Goal: Task Accomplishment & Management: Manage account settings

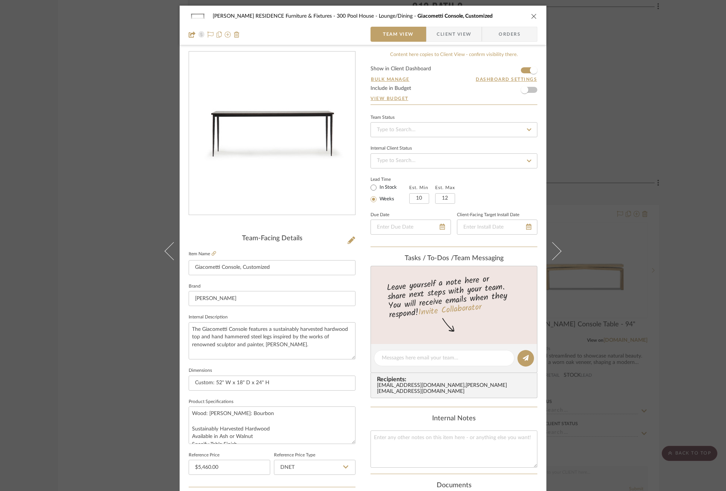
scroll to position [206, 0]
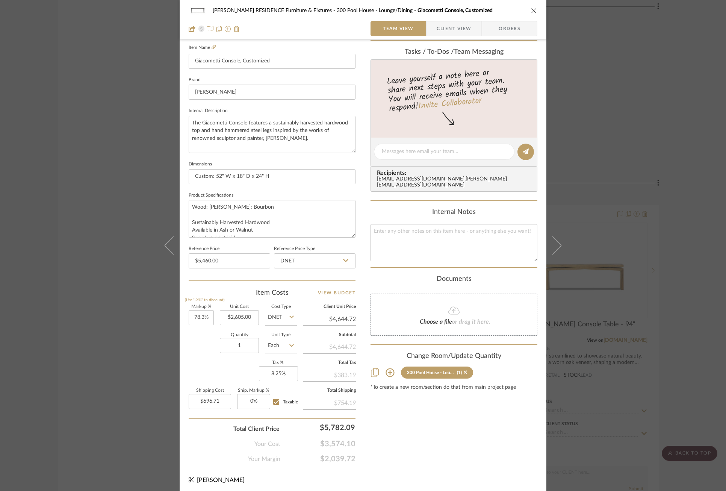
click at [88, 144] on div "COBLE RESIDENCE Furniture & Fixtures 300 Pool House - Lounge/Dining Giacometti …" at bounding box center [363, 245] width 726 height 491
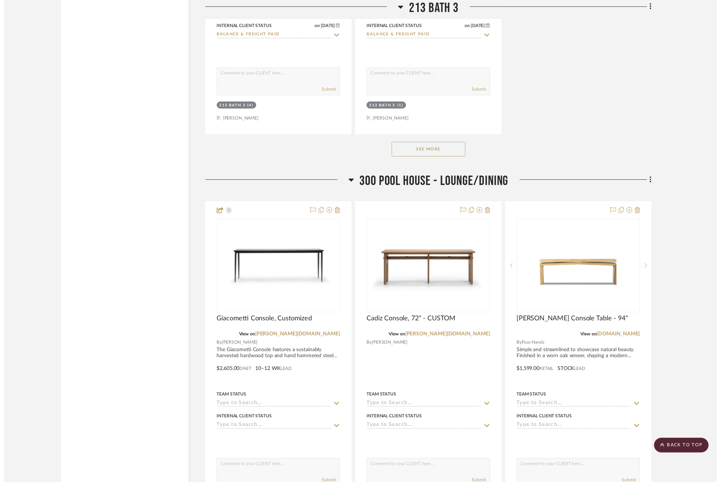
scroll to position [23474, 2]
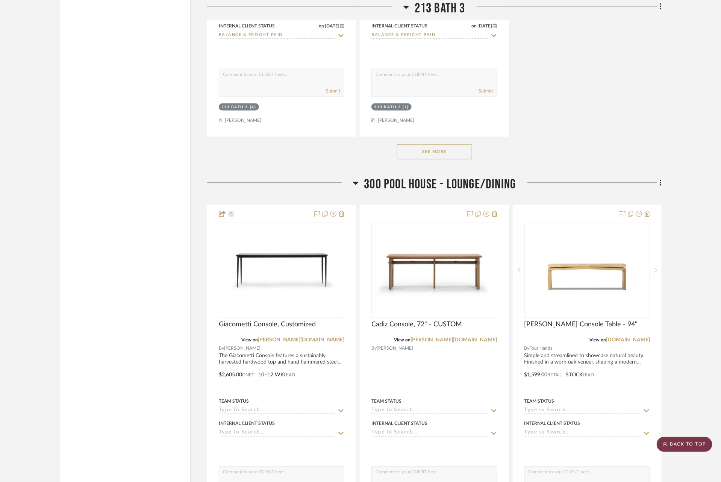
click at [689, 446] on scroll-to-top-button "BACK TO TOP" at bounding box center [685, 444] width 56 height 15
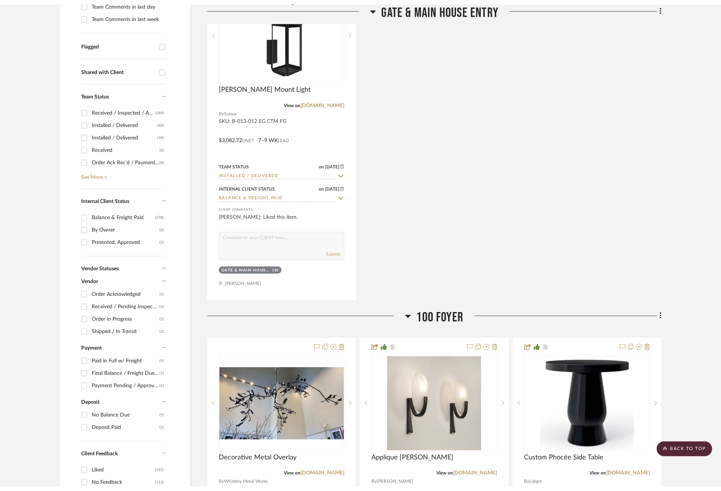
scroll to position [0, 0]
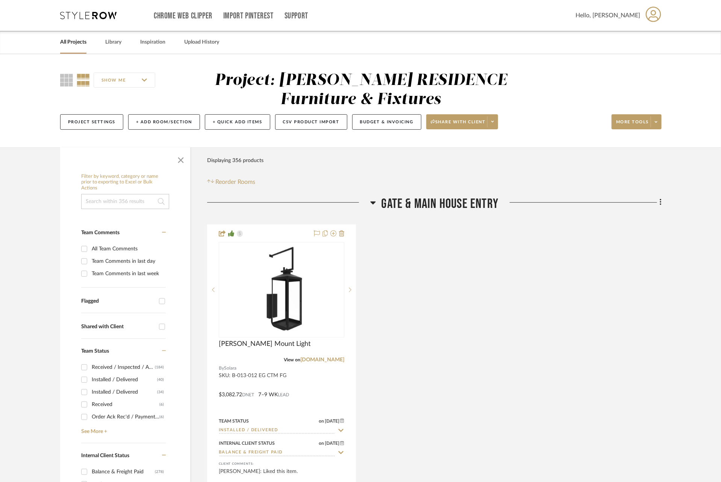
click at [75, 43] on link "All Projects" at bounding box center [73, 42] width 26 height 10
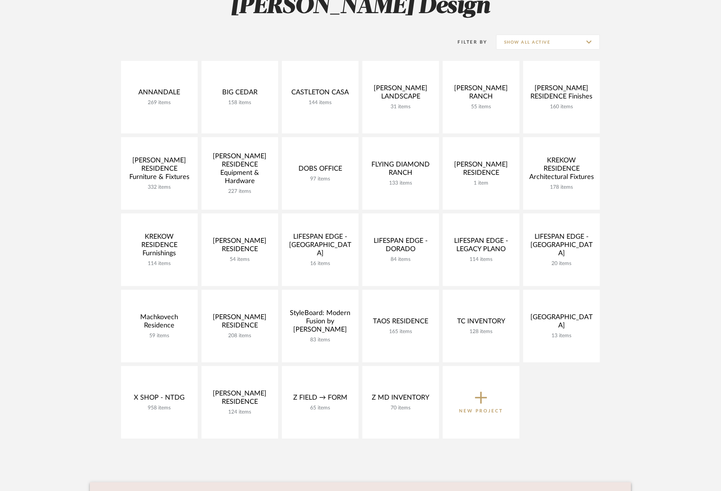
scroll to position [128, 0]
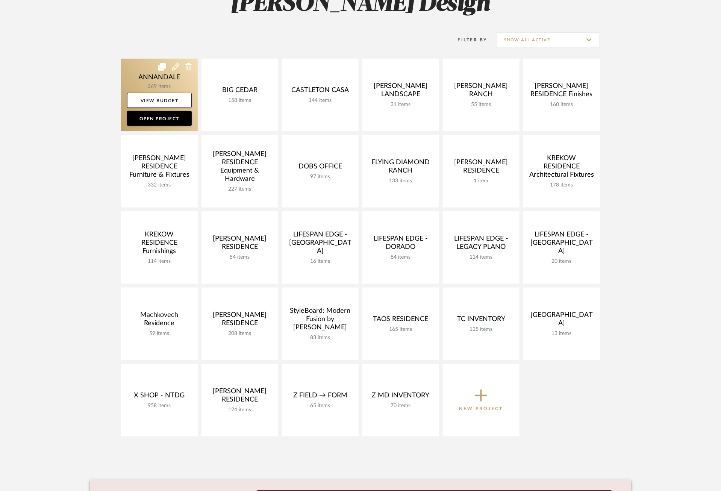
click at [134, 65] on link at bounding box center [159, 95] width 77 height 73
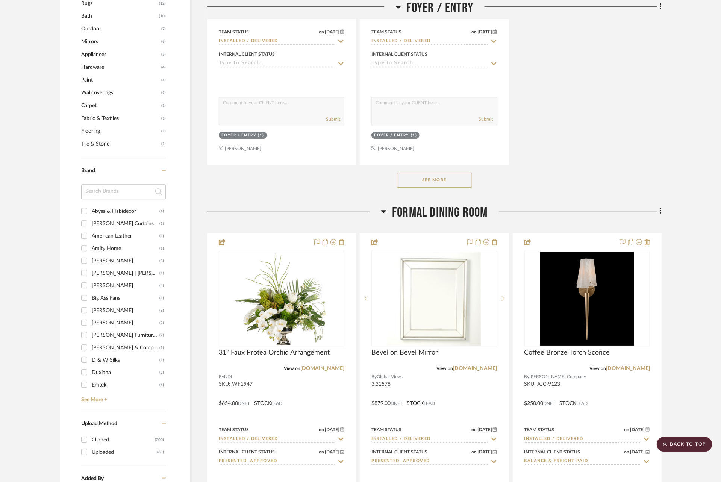
scroll to position [1039, 0]
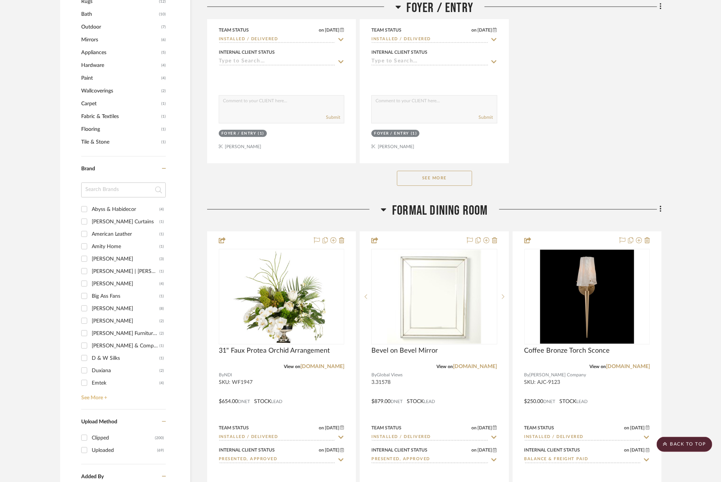
click at [101, 390] on link "See More +" at bounding box center [122, 395] width 86 height 12
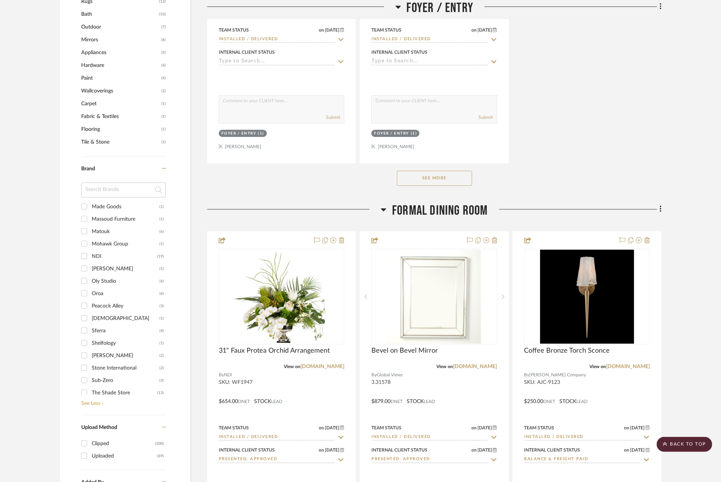
scroll to position [565, 0]
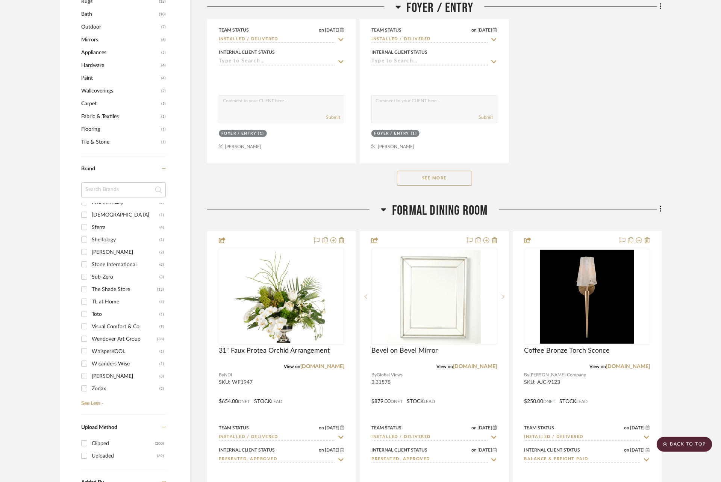
click at [108, 327] on div "Visual Comfort & Co." at bounding box center [126, 327] width 68 height 12
click at [90, 327] on input "Visual Comfort & Co. (9)" at bounding box center [84, 326] width 12 height 12
checkbox input "true"
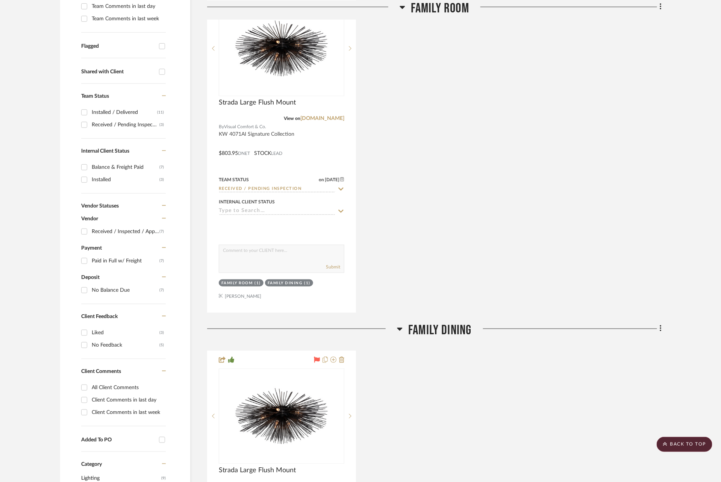
scroll to position [226, 0]
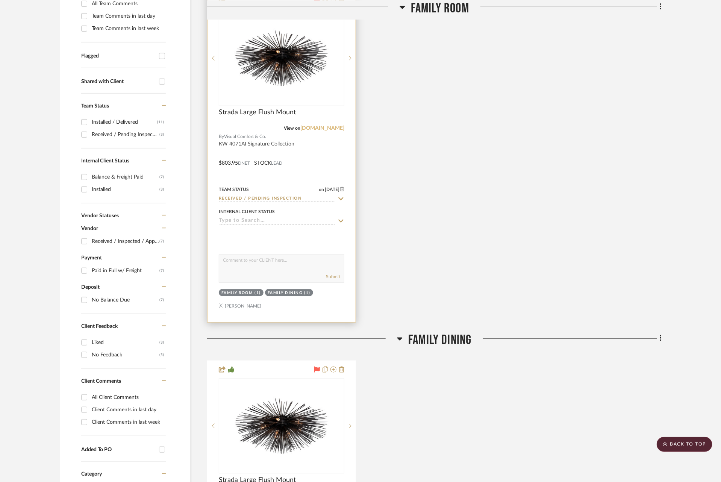
click at [325, 130] on link "[DOMAIN_NAME]" at bounding box center [322, 128] width 44 height 5
click at [282, 58] on img "0" at bounding box center [288, 58] width 94 height 94
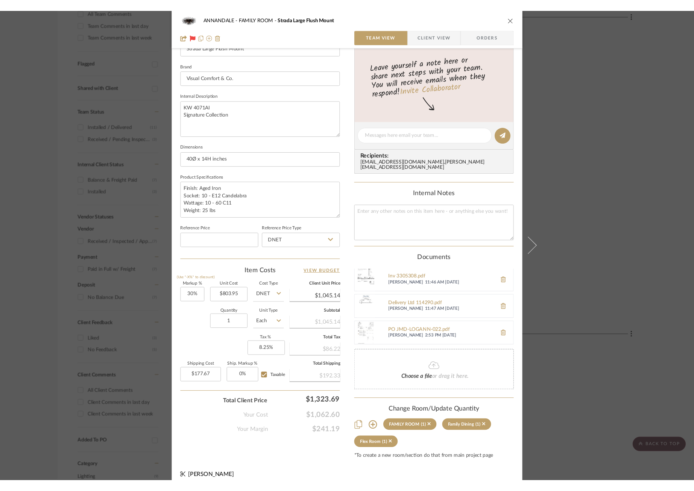
scroll to position [81, 0]
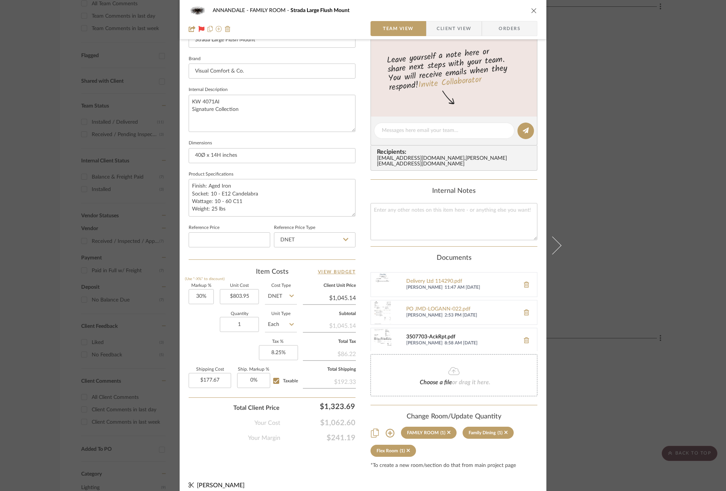
click at [423, 334] on div "3507703-AckRpt.pdf" at bounding box center [461, 337] width 110 height 6
click at [428, 334] on div "3507703-AckRpt.pdf" at bounding box center [461, 337] width 110 height 6
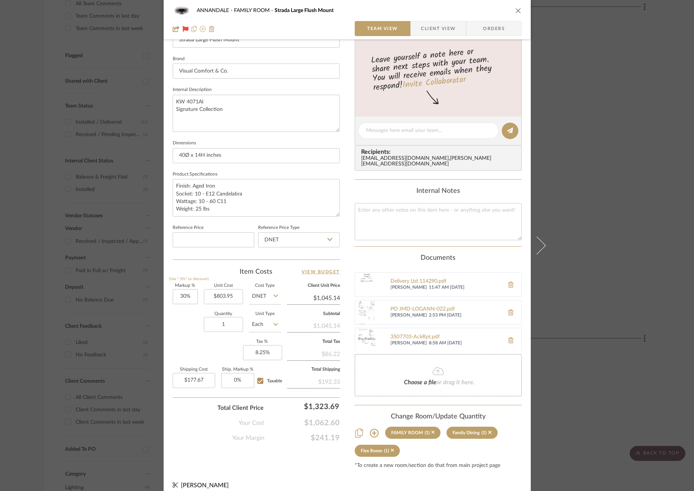
click at [604, 65] on div "ANNANDALE FAMILY ROOM Strada Large Flush Mount Team View Client View Orders 1 /…" at bounding box center [347, 245] width 694 height 491
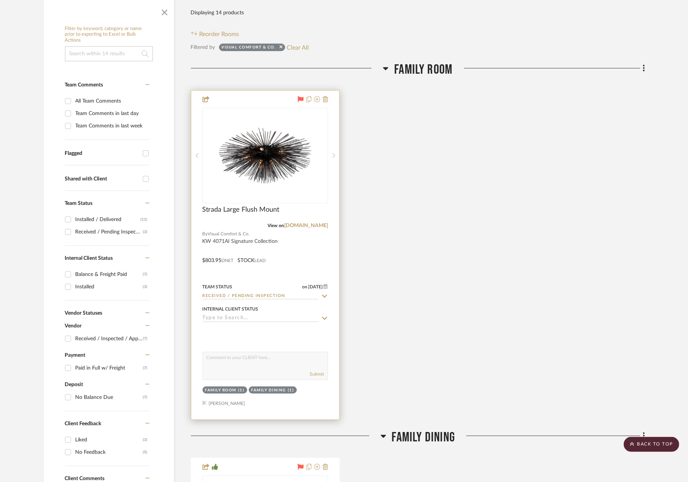
scroll to position [127, 0]
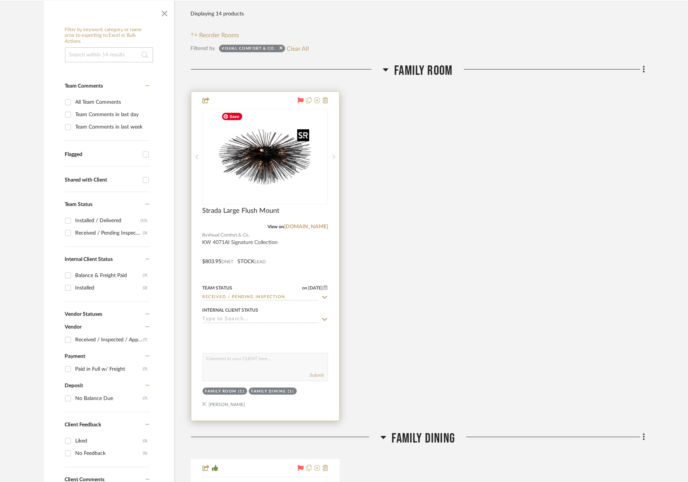
click at [265, 174] on img "0" at bounding box center [265, 157] width 94 height 94
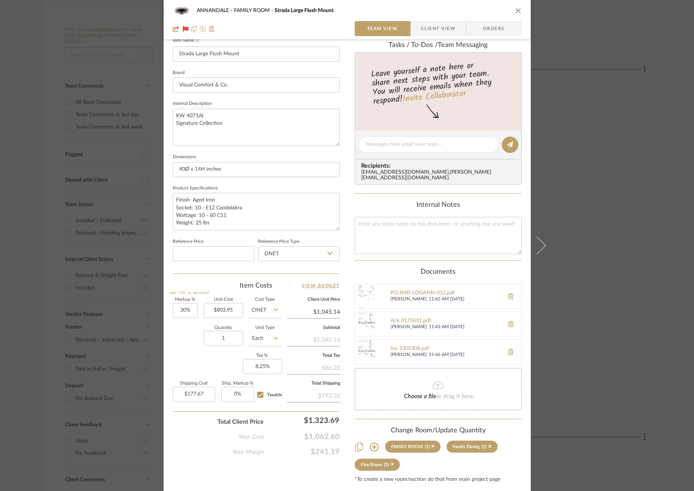
scroll to position [81, 0]
click at [420, 342] on div "3507703-AckRpt.pdf Emily Moore 8:58 AM 09/22/2025" at bounding box center [438, 354] width 167 height 25
click at [418, 348] on div "3507703-AckRpt.pdf" at bounding box center [445, 351] width 110 height 6
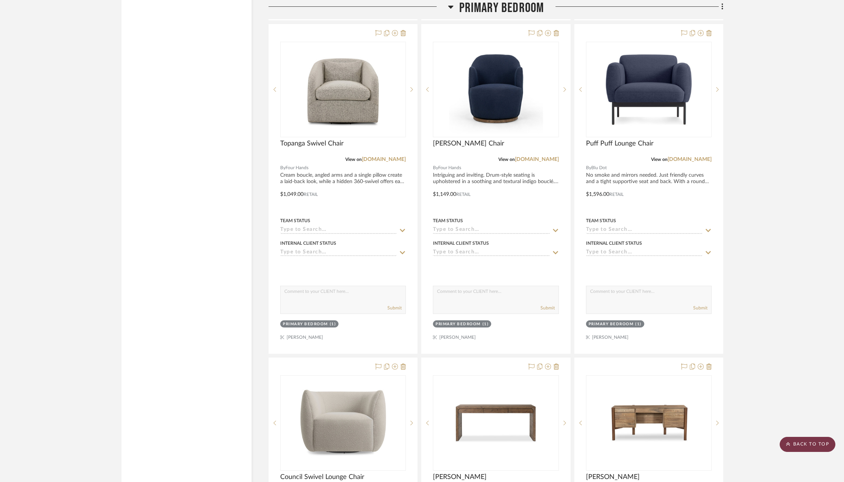
click at [805, 443] on scroll-to-top-button "BACK TO TOP" at bounding box center [807, 444] width 56 height 15
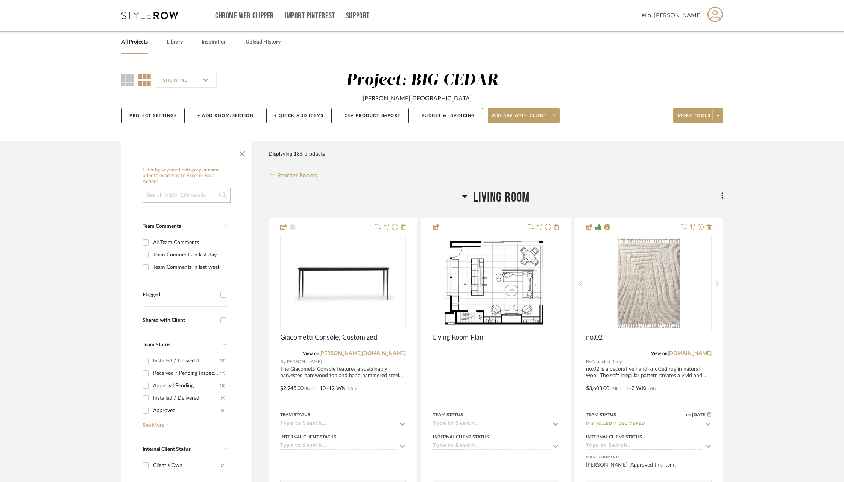
click at [135, 42] on link "All Projects" at bounding box center [134, 42] width 26 height 10
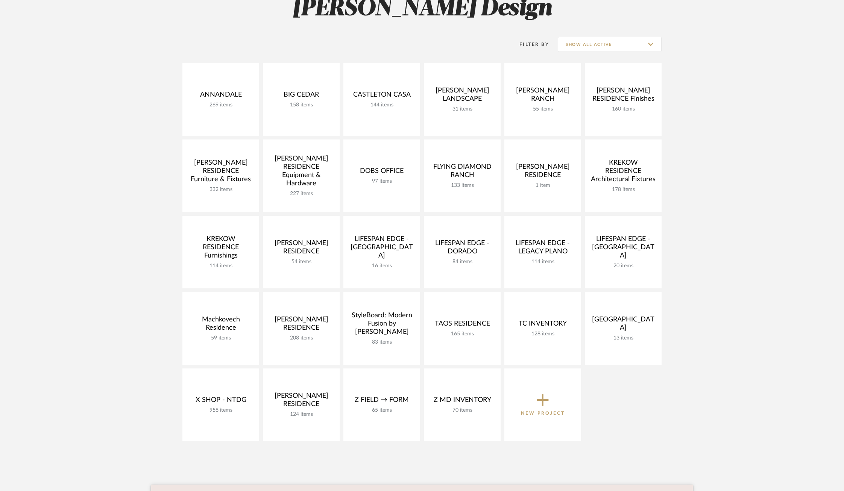
scroll to position [128, 0]
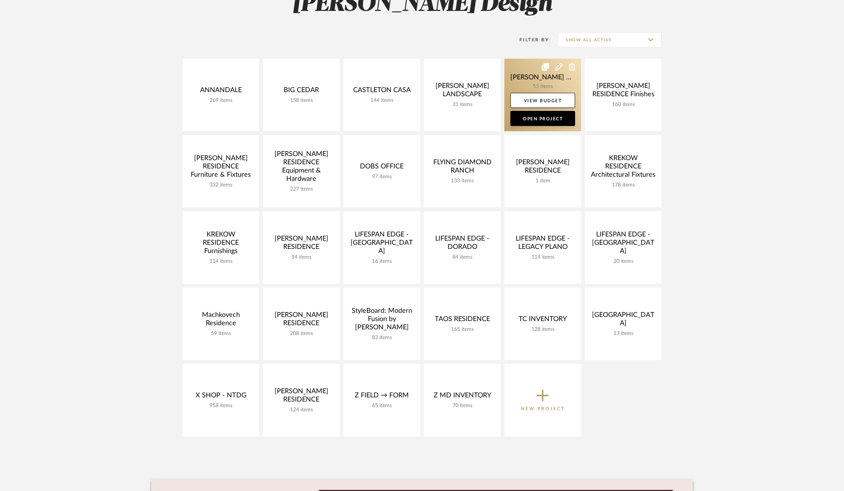
click at [521, 77] on link at bounding box center [542, 95] width 77 height 73
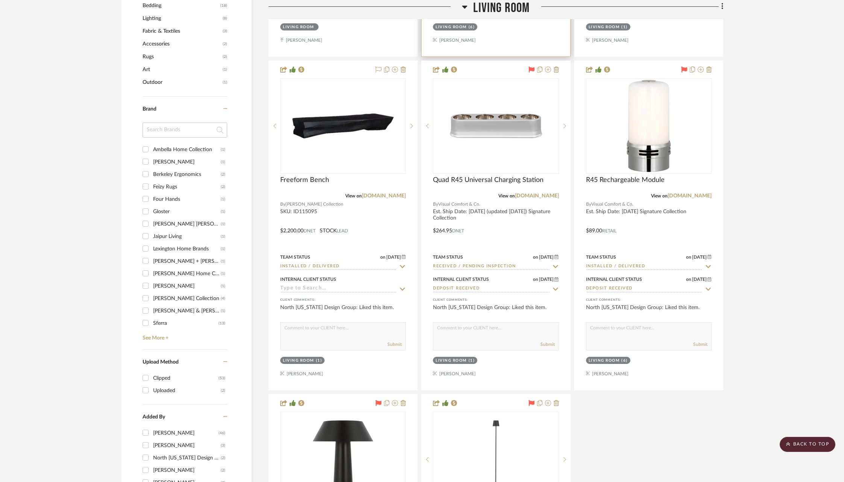
scroll to position [863, 0]
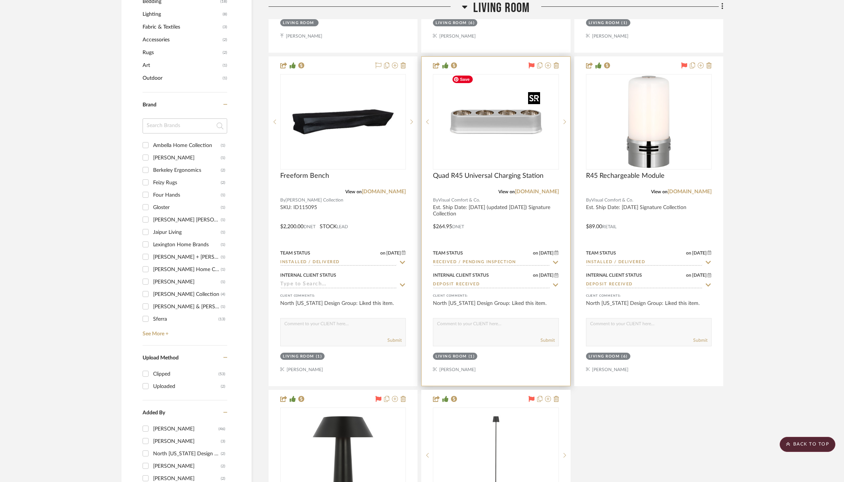
click at [502, 126] on img "0" at bounding box center [496, 122] width 94 height 94
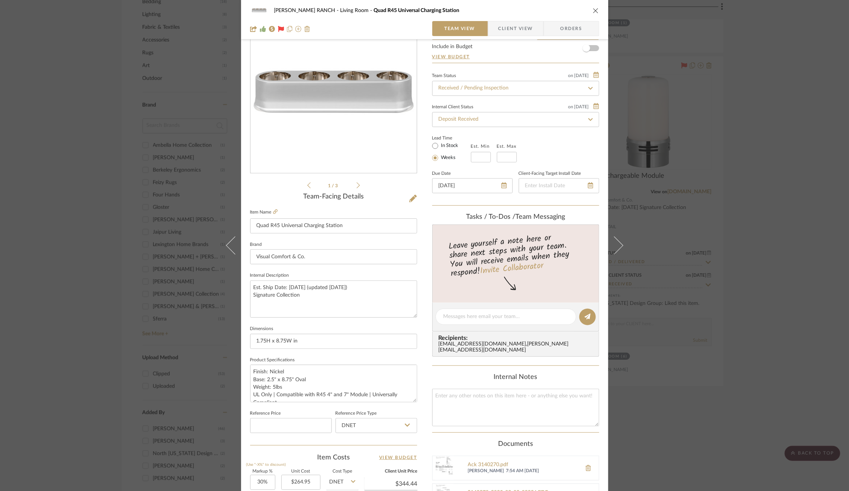
scroll to position [206, 0]
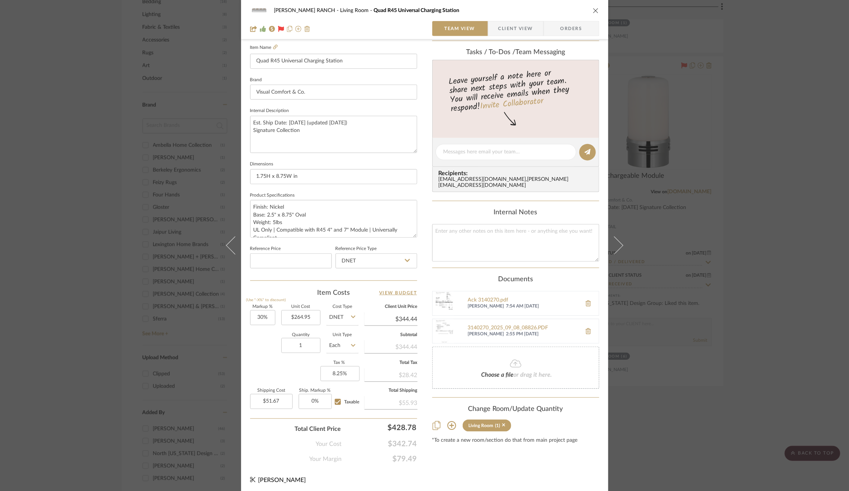
click at [516, 319] on div "3140270_2025_09_08_08826.PDF [PERSON_NAME] 2:55 PM [DATE]" at bounding box center [515, 331] width 167 height 25
click at [511, 325] on div "3140270_2025_09_08_08826.PDF" at bounding box center [523, 328] width 110 height 6
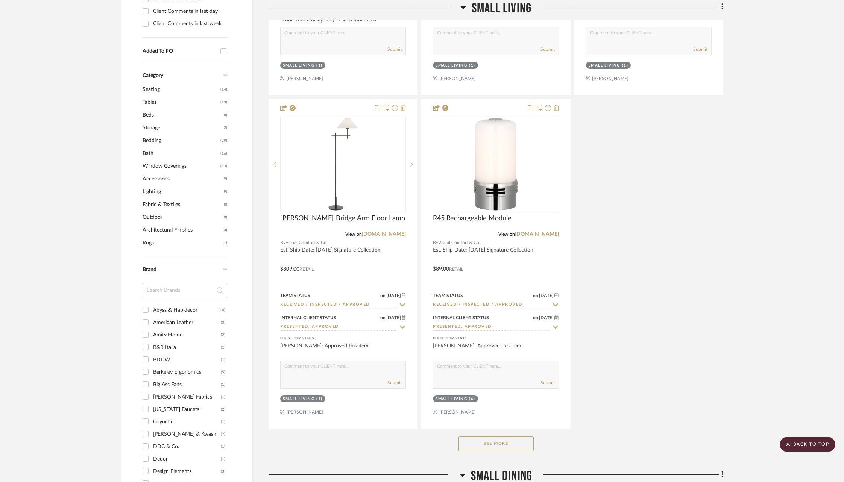
scroll to position [775, 0]
click at [501, 440] on button "See More" at bounding box center [495, 442] width 75 height 15
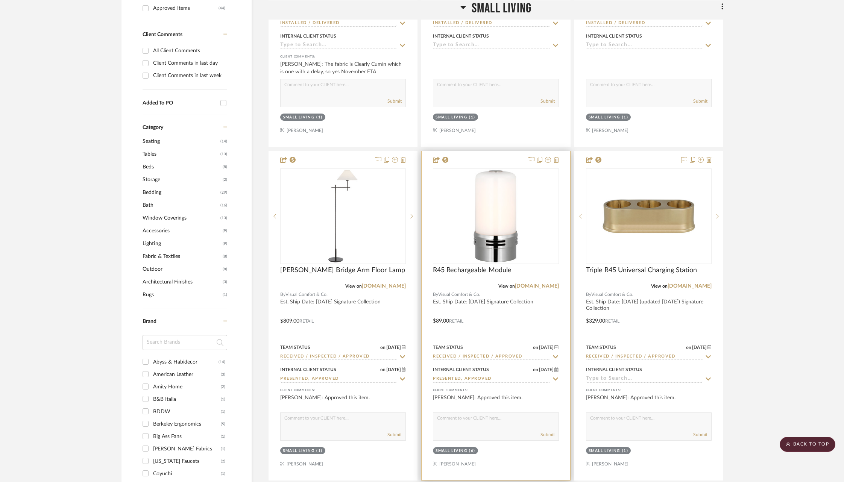
scroll to position [724, 0]
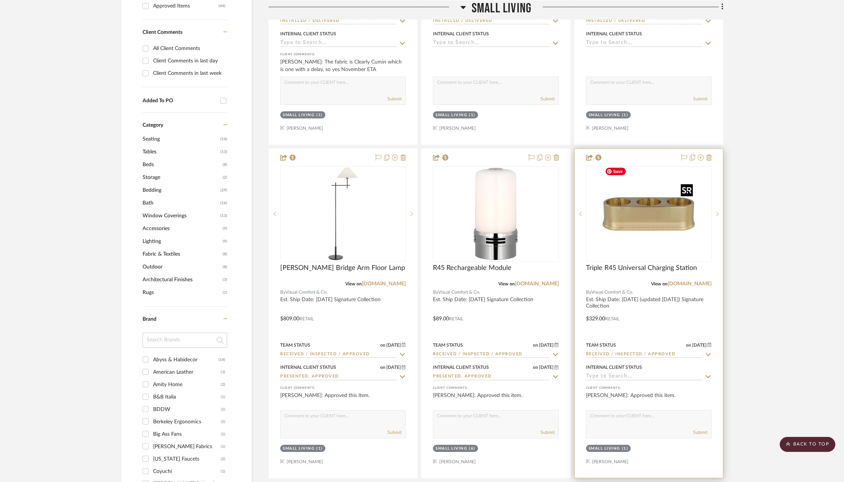
click at [0, 0] on img at bounding box center [0, 0] width 0 height 0
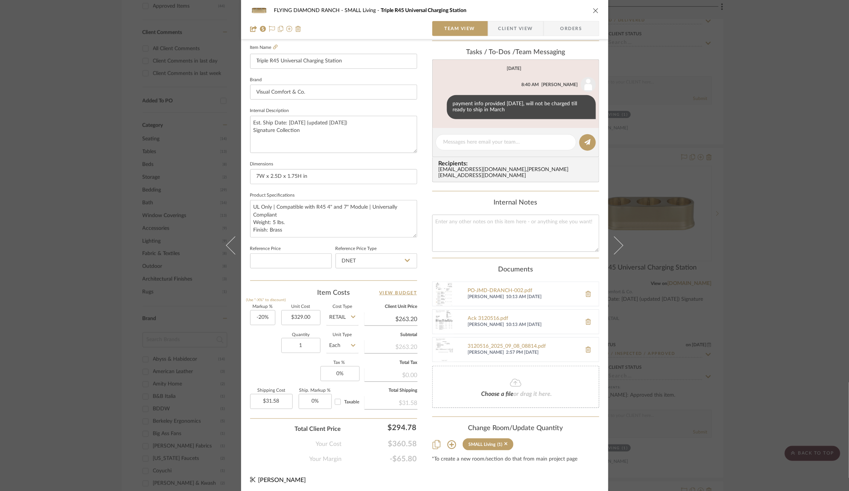
scroll to position [26, 0]
click at [494, 346] on div "3677016-Invoice.pdf" at bounding box center [523, 349] width 110 height 6
click at [490, 318] on div "3120516_2025_09_08_08814.pdf" at bounding box center [523, 321] width 110 height 6
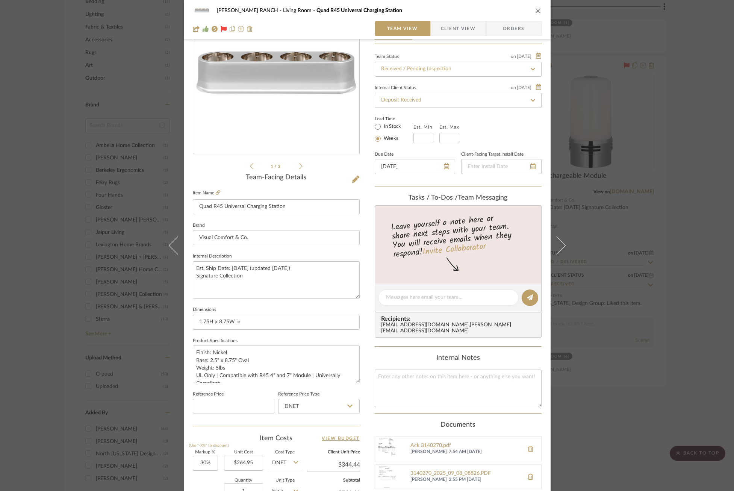
scroll to position [52, 0]
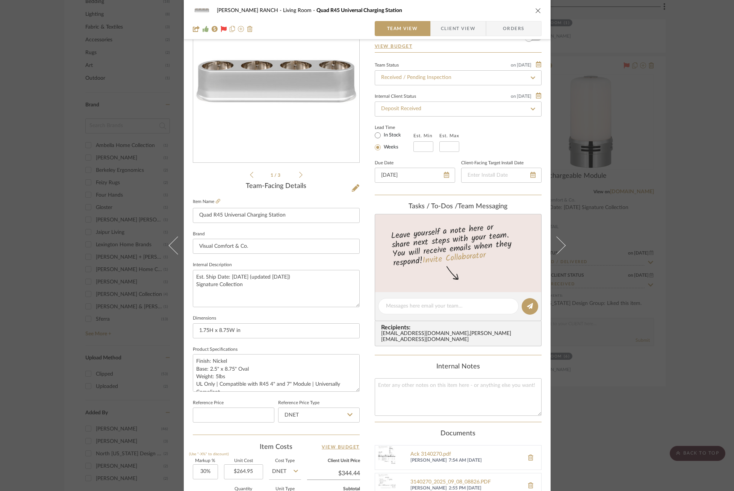
click at [643, 99] on div "COBLE RANCH Living Room Quad R45 Universal Charging Station Team View Client Vi…" at bounding box center [367, 245] width 734 height 491
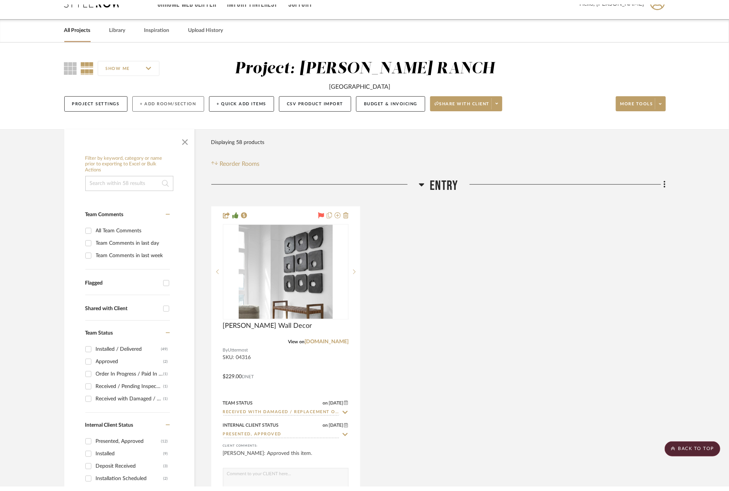
scroll to position [0, 0]
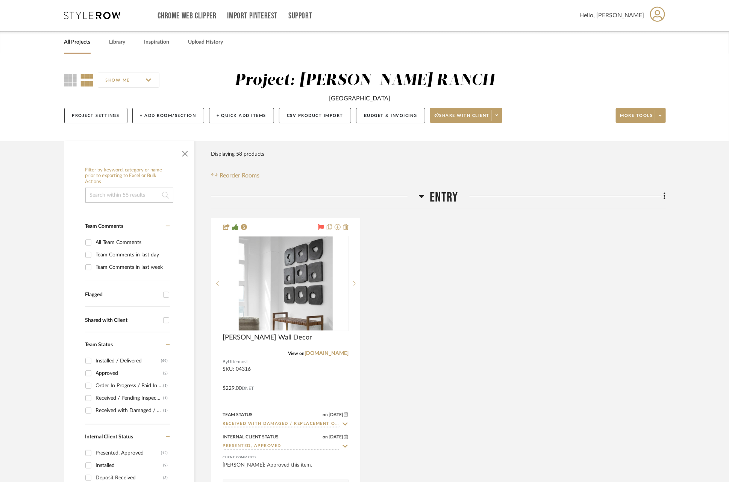
click at [74, 44] on link "All Projects" at bounding box center [77, 42] width 26 height 10
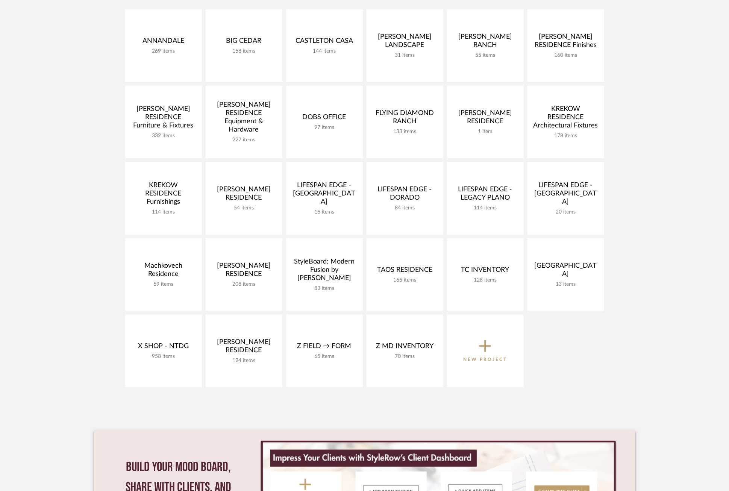
scroll to position [177, 0]
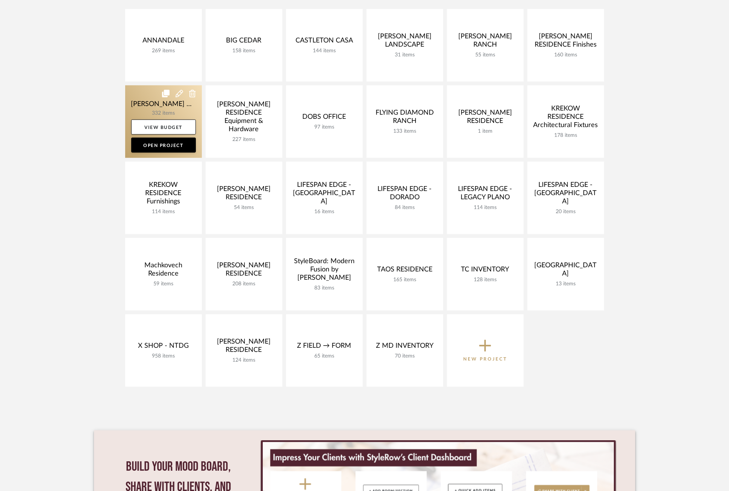
click at [149, 97] on link at bounding box center [163, 121] width 77 height 73
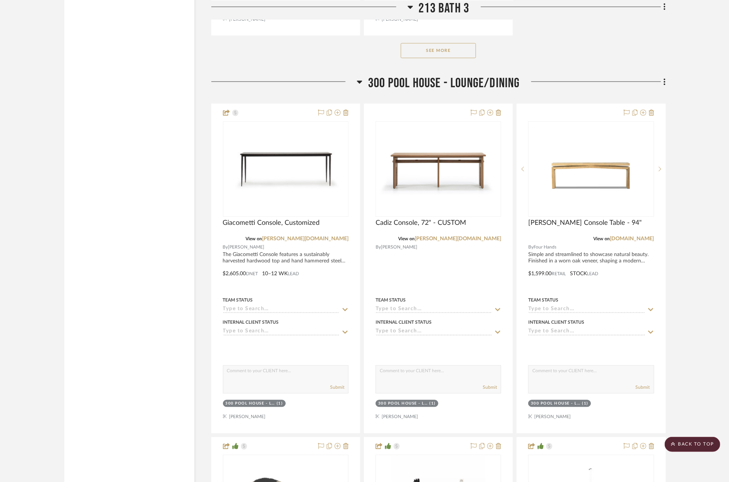
scroll to position [23915, 0]
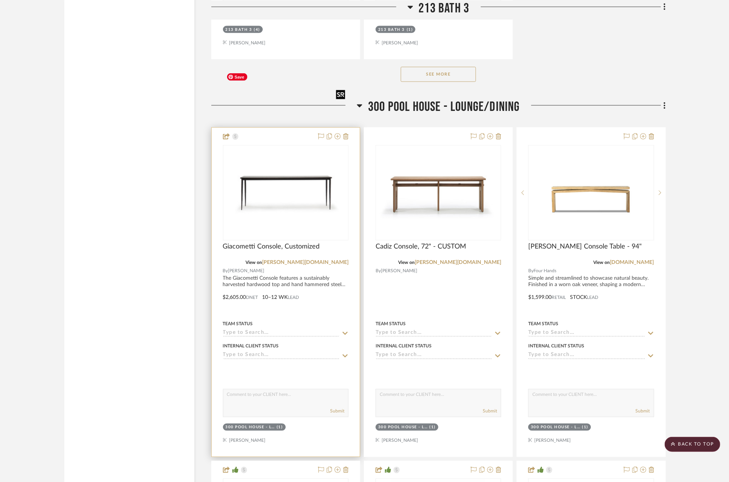
click at [290, 150] on img "0" at bounding box center [286, 192] width 124 height 85
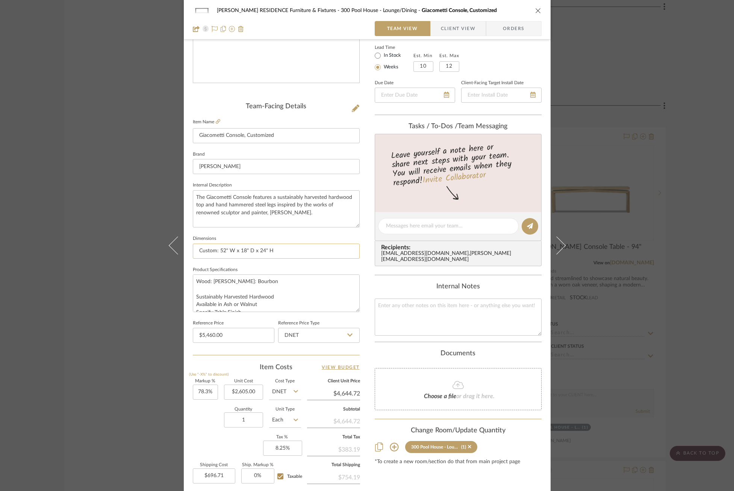
scroll to position [0, 0]
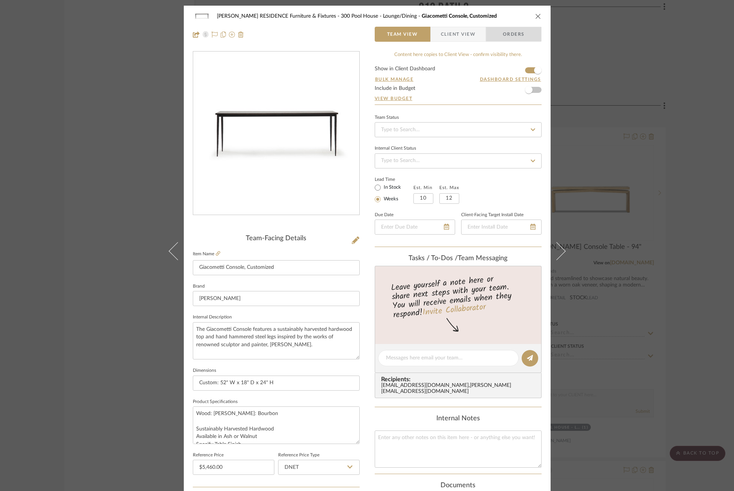
click at [504, 34] on span "Orders" at bounding box center [514, 34] width 38 height 15
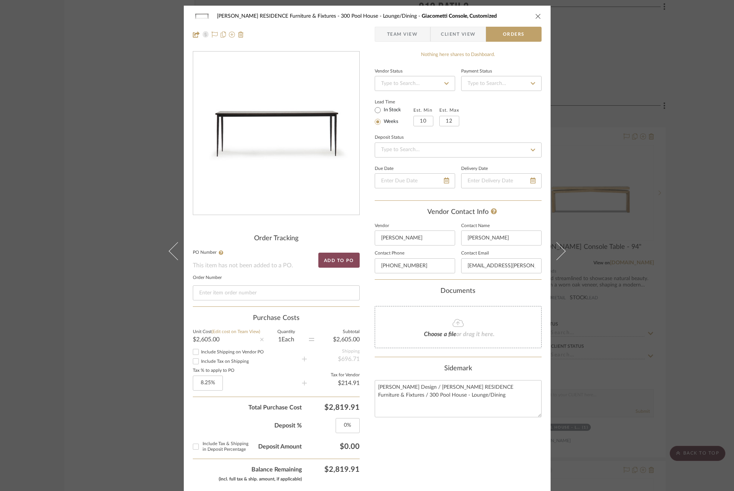
click at [335, 261] on button "Add to PO" at bounding box center [338, 260] width 41 height 15
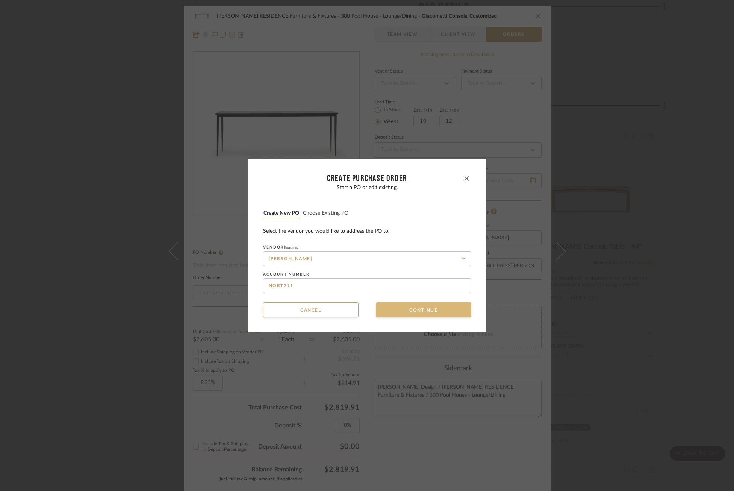
click at [419, 304] on button "Continue" at bounding box center [424, 309] width 96 height 15
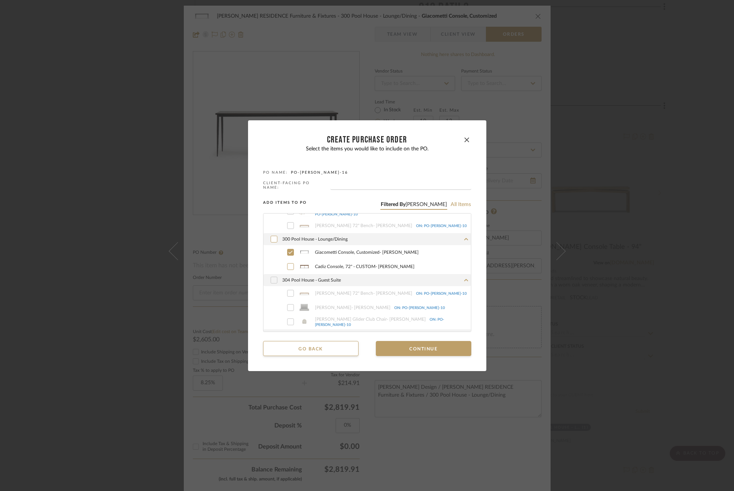
scroll to position [64, 0]
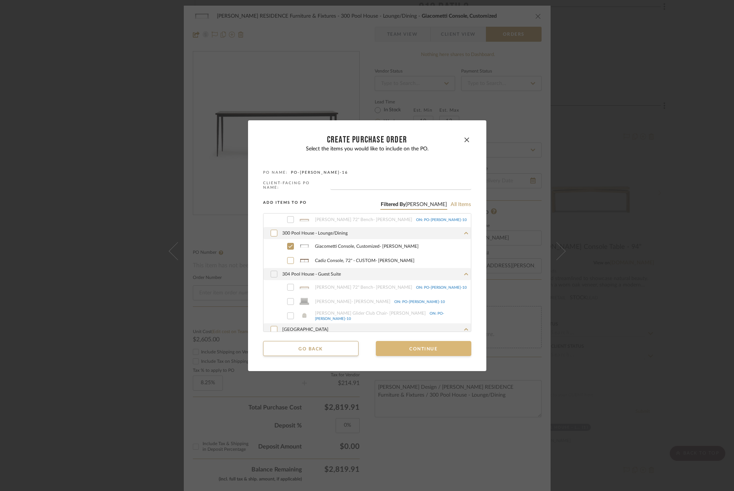
click at [410, 347] on button "Continue" at bounding box center [424, 348] width 96 height 15
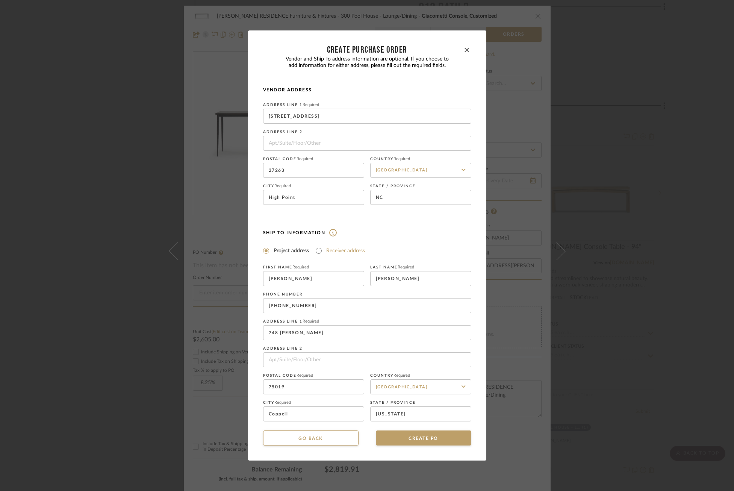
click at [348, 250] on label "Receiver address" at bounding box center [345, 251] width 39 height 8
click at [323, 250] on input "Receiver address" at bounding box center [318, 250] width 9 height 9
radio input "true"
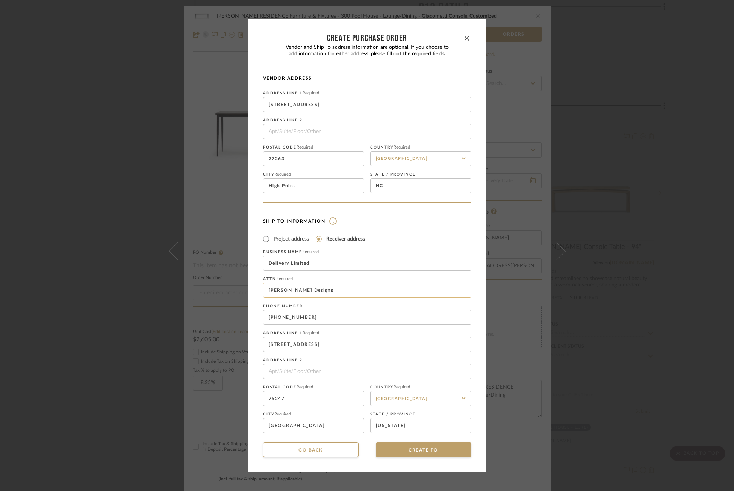
click at [314, 289] on input "Mauldin Designs" at bounding box center [367, 290] width 208 height 15
click at [267, 291] on input "Mauldin Design" at bounding box center [367, 290] width 208 height 15
click at [335, 292] on input "[PERSON_NAME] Design" at bounding box center [367, 290] width 208 height 15
type input "Jen Mauldin Design / Coble"
click at [412, 453] on button "CREATE PO" at bounding box center [424, 449] width 96 height 15
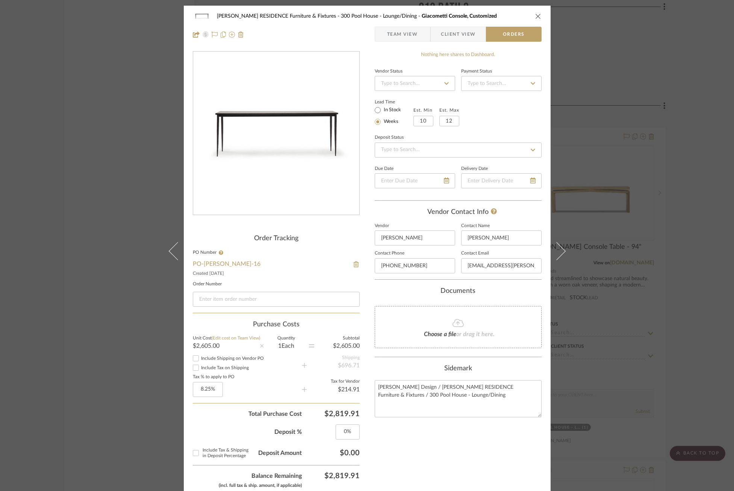
click at [395, 43] on div "COBLE RESIDENCE Furniture & Fixtures 300 Pool House - Lounge/Dining Giacometti …" at bounding box center [367, 25] width 367 height 39
click at [398, 33] on span "Team View" at bounding box center [402, 34] width 31 height 15
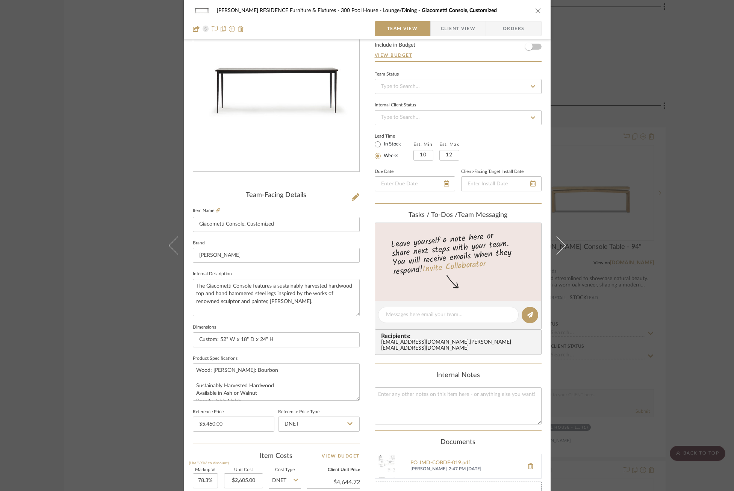
scroll to position [39, 0]
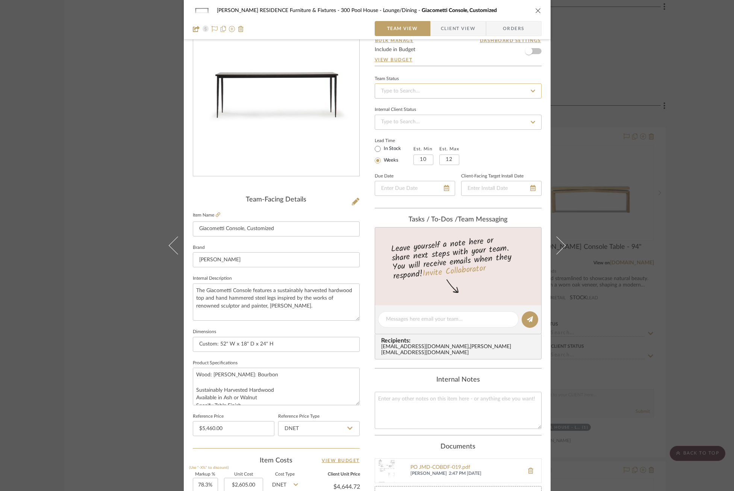
click at [425, 88] on input at bounding box center [458, 90] width 167 height 15
type input "po"
click at [531, 88] on icon at bounding box center [533, 90] width 7 height 5
type input "9/30/2025"
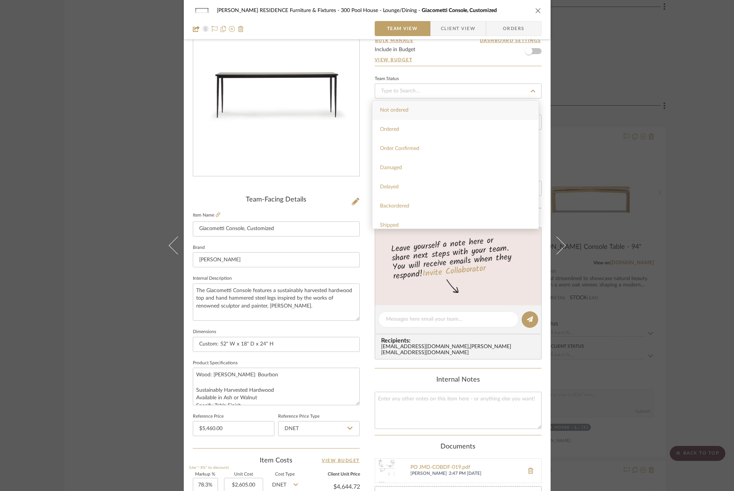
click at [508, 71] on div "Content here copies to Client View - confirm visibility there. Show in Client D…" at bounding box center [458, 321] width 167 height 619
click at [362, 149] on div "COBLE RESIDENCE Furniture & Fixtures 300 Pool House - Lounge/Dining Giacometti …" at bounding box center [367, 314] width 367 height 695
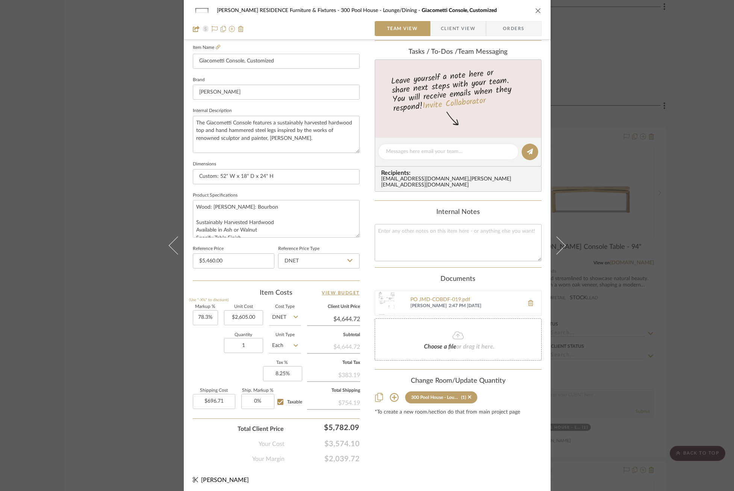
click at [640, 187] on div "COBLE RESIDENCE Furniture & Fixtures 300 Pool House - Lounge/Dining Giacometti …" at bounding box center [367, 245] width 734 height 491
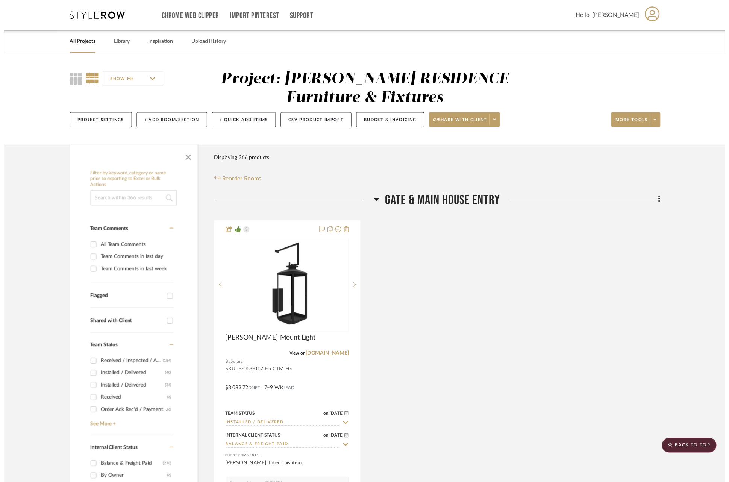
scroll to position [23915, 0]
